Goal: Navigation & Orientation: Find specific page/section

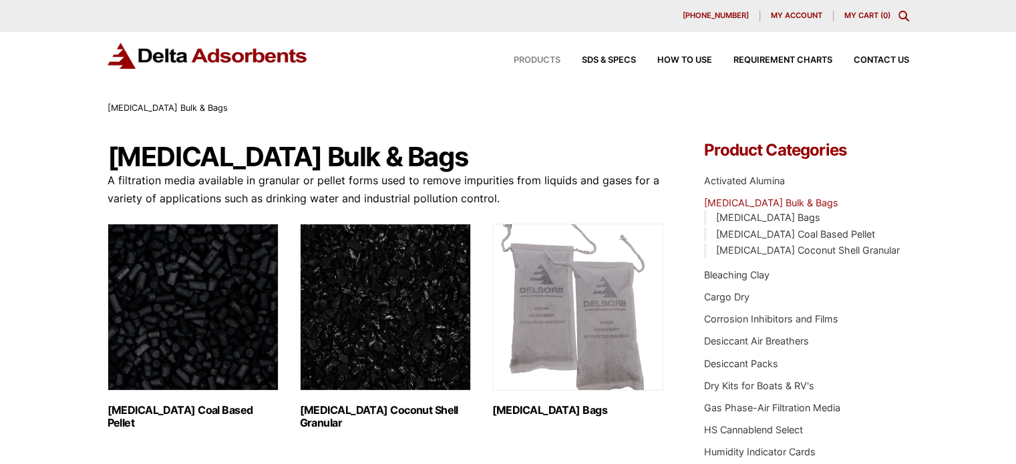
click at [538, 61] on span "Products" at bounding box center [537, 60] width 47 height 9
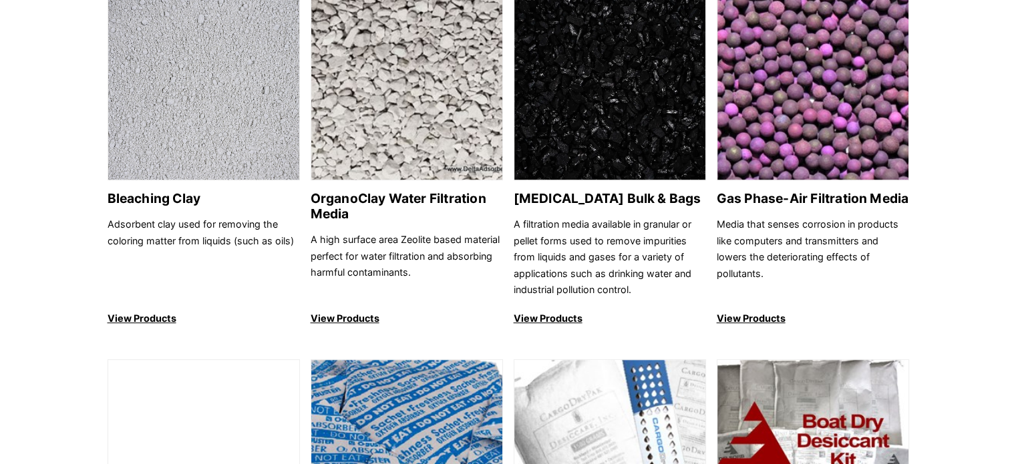
scroll to position [537, 0]
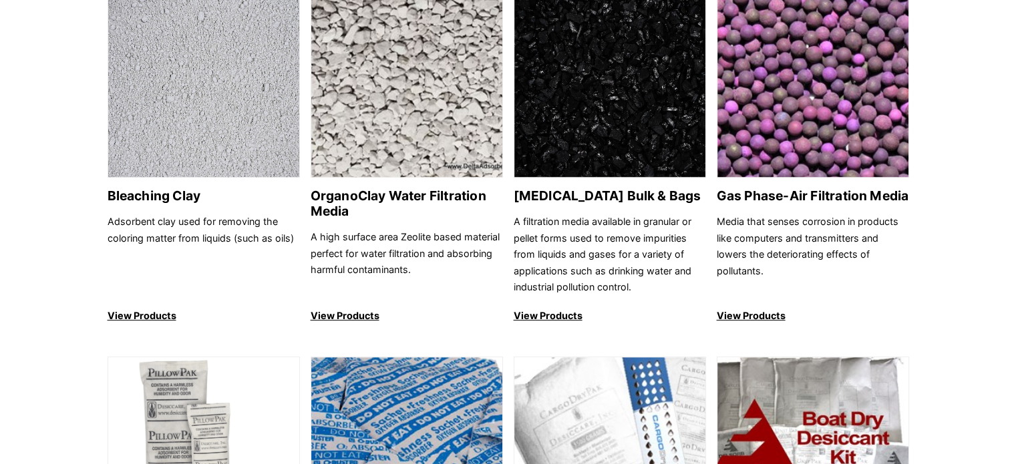
drag, startPoint x: 1024, startPoint y: 77, endPoint x: 1026, endPoint y: 172, distance: 95.5
click at [626, 199] on h2 "[MEDICAL_DATA] Bulk & Bags" at bounding box center [610, 195] width 192 height 15
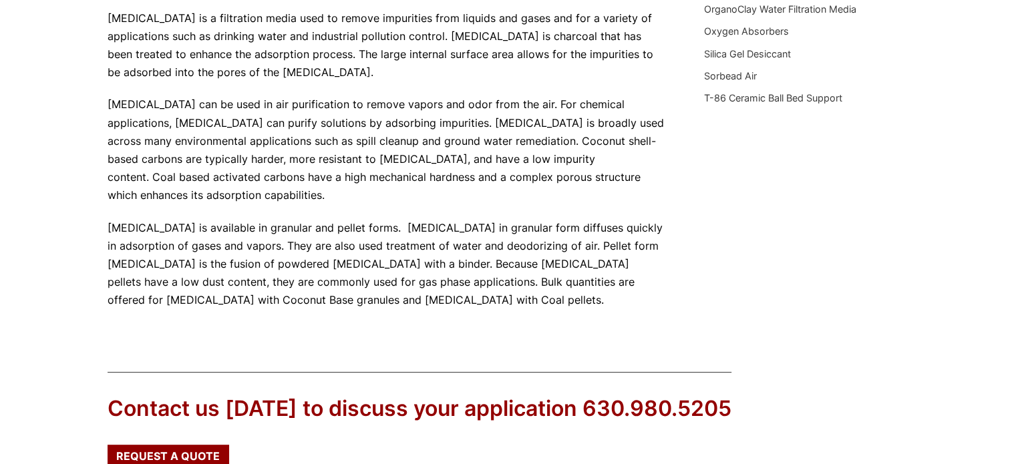
scroll to position [488, 0]
